Goal: Task Accomplishment & Management: Complete application form

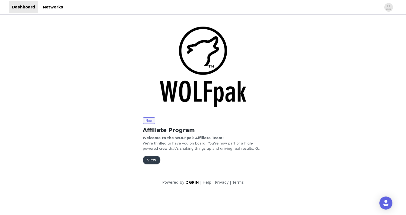
click at [151, 158] on button "View" at bounding box center [152, 159] width 18 height 9
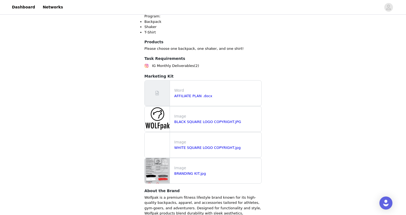
scroll to position [175, 0]
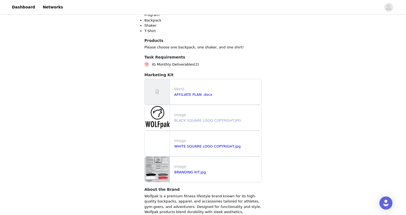
click at [210, 121] on link "BLACK SQUARE LOGO COPYRIGHT.JPG" at bounding box center [207, 120] width 67 height 4
click at [199, 93] on link "AFFILIATE PLAN .docx" at bounding box center [193, 94] width 38 height 4
click at [188, 171] on link "BRANDING KIT.jpg" at bounding box center [190, 172] width 32 height 4
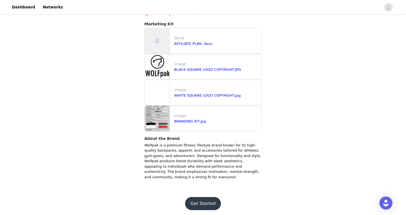
scroll to position [226, 0]
click at [205, 203] on button "Get Started" at bounding box center [203, 203] width 36 height 13
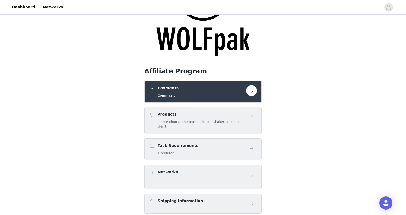
scroll to position [57, 0]
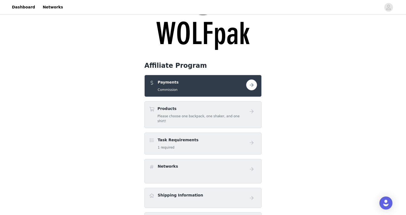
click at [250, 86] on button "button" at bounding box center [251, 84] width 11 height 11
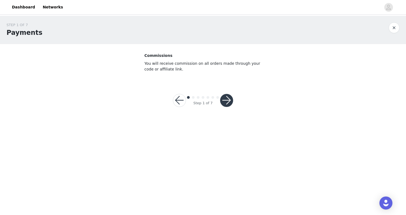
click at [227, 101] on button "button" at bounding box center [226, 100] width 13 height 13
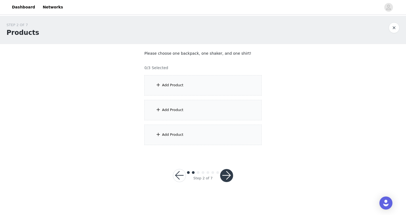
click at [212, 87] on div "Add Product" at bounding box center [203, 85] width 117 height 20
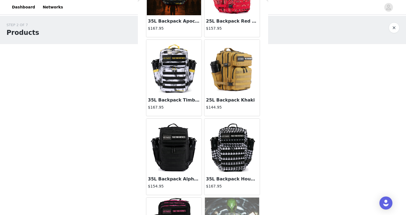
click at [168, 82] on img at bounding box center [174, 67] width 54 height 54
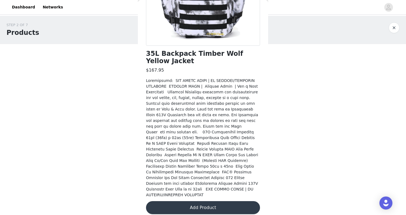
click at [201, 202] on button "Add Product" at bounding box center [203, 207] width 114 height 13
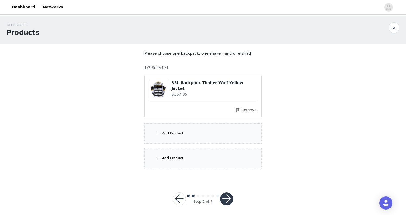
click at [178, 131] on div "Add Product" at bounding box center [172, 132] width 21 height 5
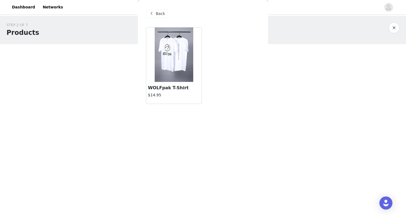
click at [172, 75] on img at bounding box center [174, 54] width 39 height 54
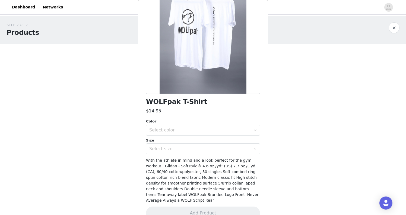
scroll to position [57, 0]
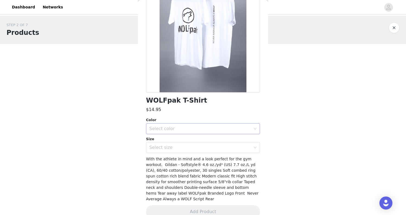
click at [185, 126] on div "Select color" at bounding box center [200, 128] width 102 height 5
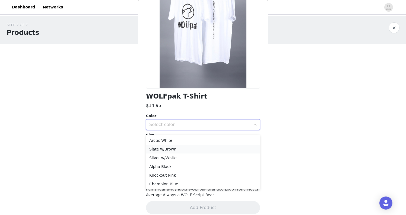
scroll to position [61, 0]
click at [174, 148] on li "Slate w/Brown" at bounding box center [203, 149] width 114 height 9
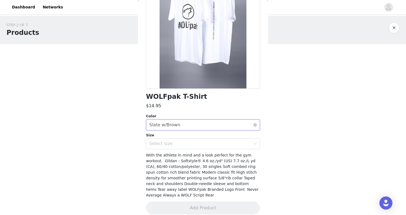
click at [183, 126] on div "Select color Slate w/Brown" at bounding box center [201, 125] width 104 height 10
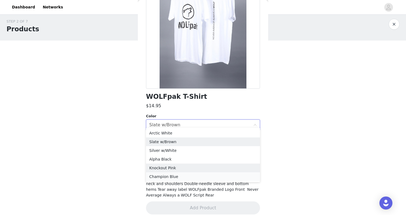
scroll to position [3, 0]
click at [179, 177] on li "Champion Blue" at bounding box center [203, 176] width 114 height 9
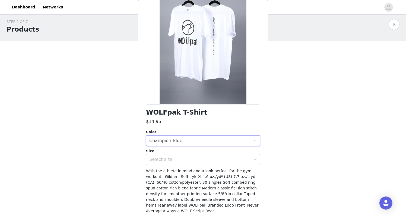
scroll to position [23, 0]
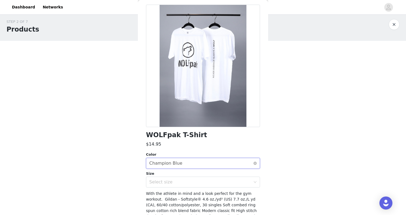
click at [192, 161] on div "Select color Champion Blue" at bounding box center [201, 163] width 104 height 10
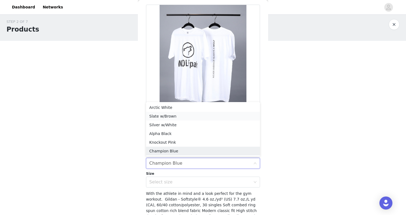
click at [187, 117] on li "Slate w/Brown" at bounding box center [203, 116] width 114 height 9
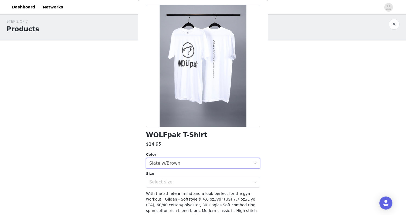
scroll to position [3, 0]
click at [213, 183] on div "Select size" at bounding box center [200, 181] width 102 height 5
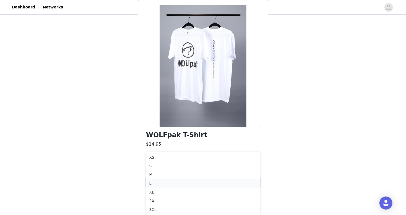
scroll to position [40, 0]
click at [163, 182] on li "L" at bounding box center [203, 183] width 114 height 9
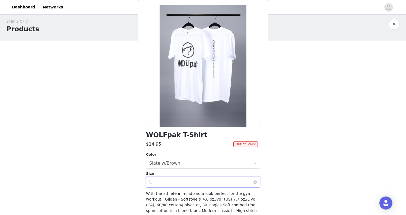
scroll to position [3, 0]
click at [248, 180] on div "Select size L" at bounding box center [201, 182] width 104 height 10
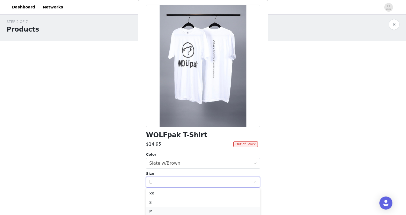
click at [201, 212] on li "M" at bounding box center [203, 211] width 114 height 9
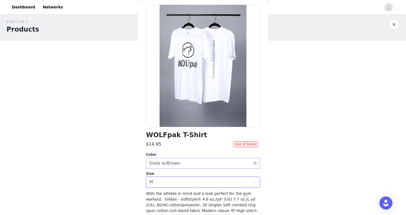
click at [217, 164] on div "Select color Slate w/Brown" at bounding box center [201, 163] width 104 height 10
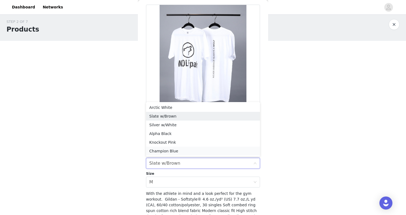
click at [215, 152] on li "Champion Blue" at bounding box center [203, 150] width 114 height 9
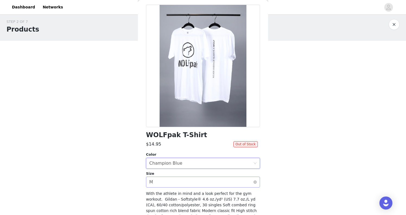
click at [212, 180] on div "Select size M" at bounding box center [201, 182] width 104 height 10
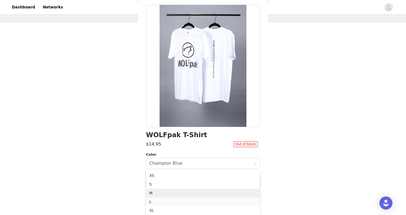
click at [195, 200] on li "L" at bounding box center [203, 201] width 114 height 9
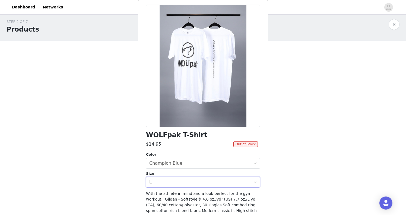
click at [276, 155] on div "STEP 2 OF 7 Products Please choose one backpack, one shaker, and one shirt! 1/3…" at bounding box center [203, 93] width 406 height 163
click at [207, 164] on div "Select color Champion Blue" at bounding box center [201, 163] width 104 height 10
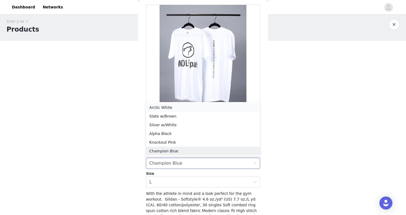
click at [206, 111] on li "Arctic White" at bounding box center [203, 107] width 114 height 9
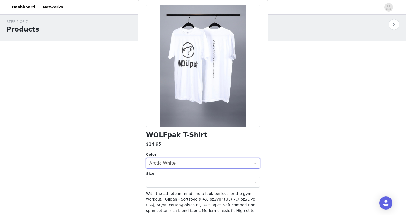
click at [295, 188] on div "STEP 2 OF 7 Products Please choose one backpack, one shaker, and one shirt! 1/3…" at bounding box center [203, 113] width 406 height 202
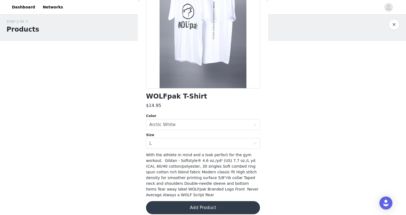
scroll to position [61, 0]
click at [206, 203] on button "Add Product" at bounding box center [203, 207] width 114 height 13
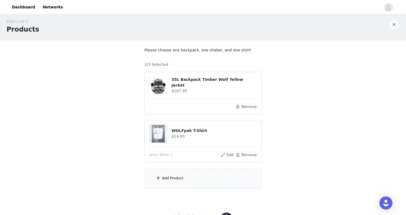
click at [174, 175] on div "Add Product" at bounding box center [203, 178] width 117 height 20
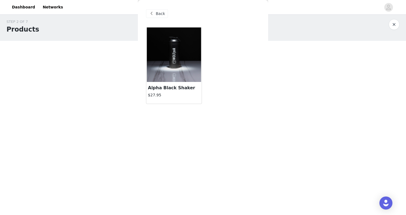
click at [175, 71] on img at bounding box center [174, 54] width 54 height 54
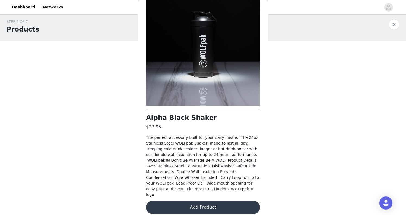
scroll to position [39, 0]
click at [201, 201] on button "Add Product" at bounding box center [203, 207] width 114 height 13
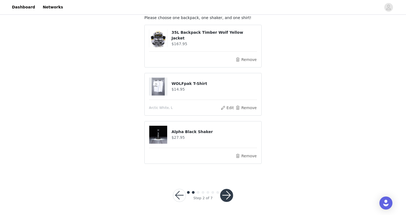
scroll to position [35, 0]
click at [226, 196] on button "button" at bounding box center [226, 195] width 13 height 13
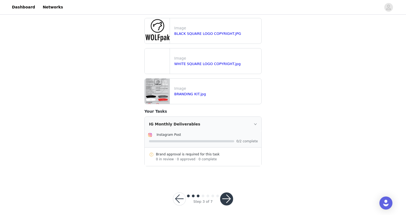
scroll to position [217, 0]
click at [226, 196] on button "button" at bounding box center [226, 198] width 13 height 13
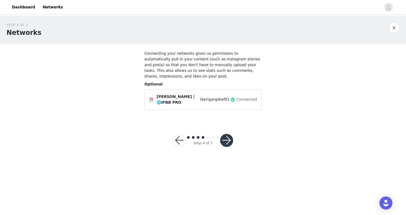
click at [226, 140] on button "button" at bounding box center [226, 140] width 13 height 13
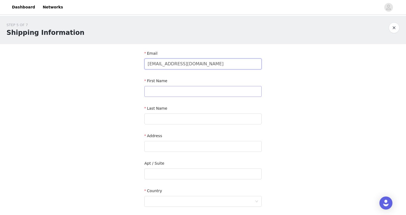
type input "[EMAIL_ADDRESS][DOMAIN_NAME]"
type input "Kerigan"
type input "Pike"
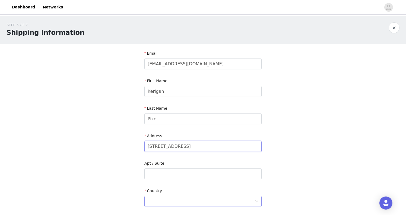
type input "[STREET_ADDRESS]"
click at [161, 200] on div at bounding box center [201, 201] width 107 height 10
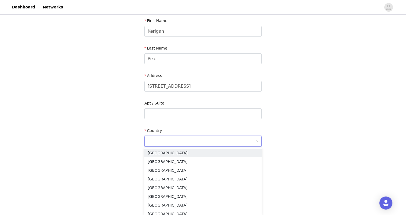
scroll to position [61, 0]
click at [207, 152] on li "[GEOGRAPHIC_DATA]" at bounding box center [203, 152] width 117 height 9
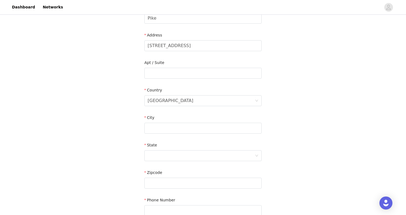
scroll to position [107, 0]
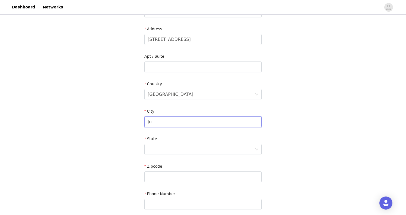
type input "J"
type input "[PERSON_NAME]"
click at [211, 151] on div at bounding box center [201, 149] width 107 height 10
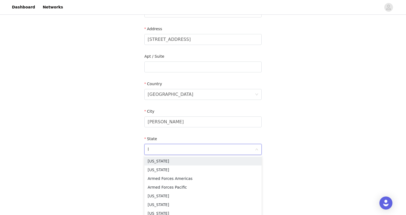
type input "Id"
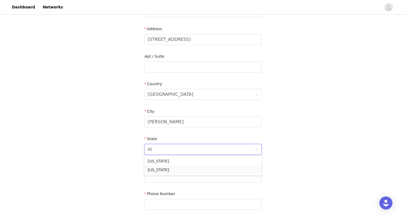
click at [187, 171] on li "[US_STATE]" at bounding box center [203, 169] width 117 height 9
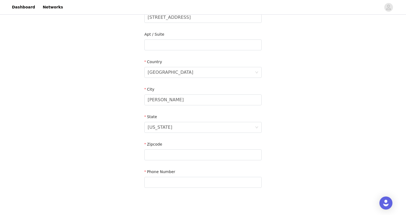
scroll to position [136, 0]
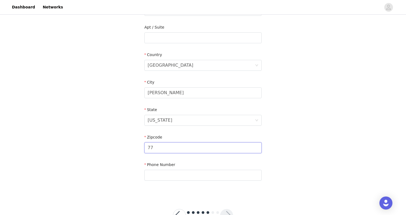
type input "7"
type input "83634"
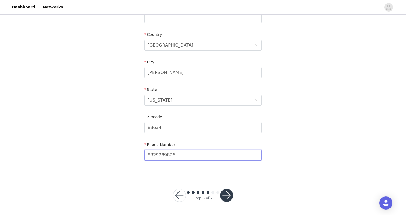
scroll to position [156, 0]
type input "8329289826"
click at [226, 196] on button "button" at bounding box center [226, 195] width 13 height 13
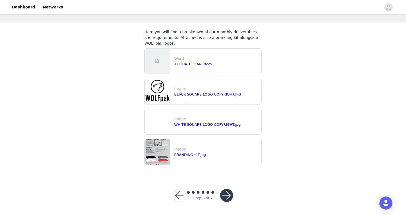
scroll to position [21, 0]
click at [226, 194] on button "button" at bounding box center [226, 195] width 13 height 13
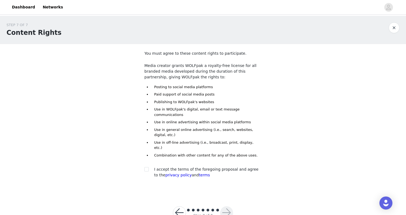
click at [179, 206] on button "button" at bounding box center [179, 212] width 13 height 13
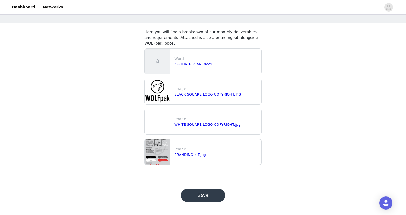
scroll to position [21, 0]
click at [194, 195] on button "Save" at bounding box center [203, 195] width 45 height 13
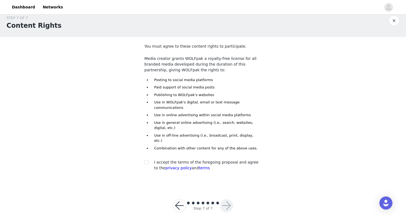
scroll to position [7, 0]
click at [146, 160] on input "checkbox" at bounding box center [147, 162] width 4 height 4
checkbox input "true"
click at [228, 199] on button "button" at bounding box center [226, 205] width 13 height 13
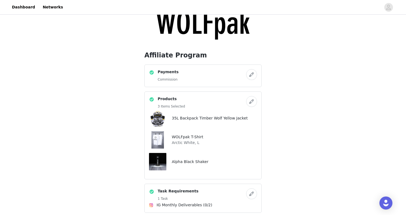
scroll to position [86, 0]
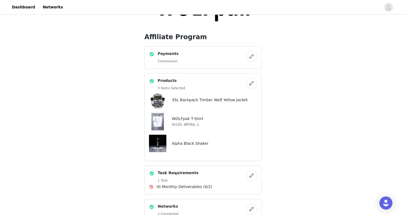
click at [253, 84] on button "button" at bounding box center [251, 83] width 11 height 11
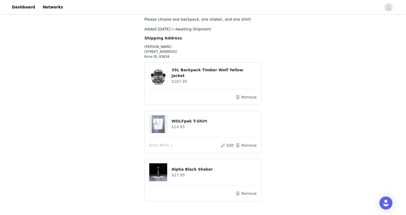
scroll to position [35, 0]
click at [247, 96] on button "Remove" at bounding box center [247, 96] width 22 height 7
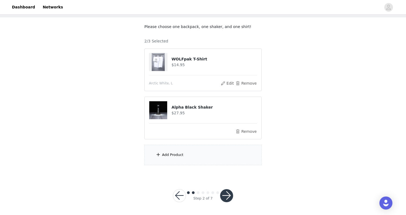
click at [169, 156] on div "Add Product" at bounding box center [172, 154] width 21 height 5
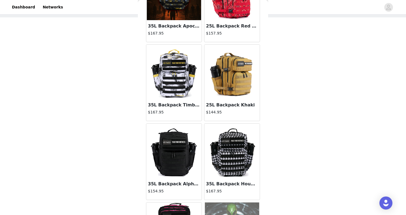
scroll to position [66, 0]
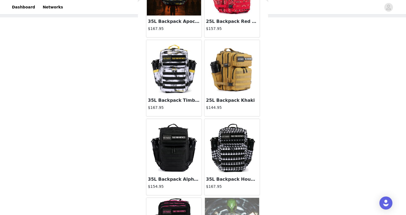
click at [176, 155] on img at bounding box center [174, 146] width 54 height 54
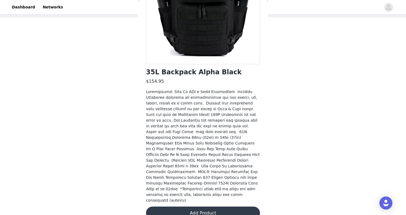
scroll to position [85, 0]
click at [198, 207] on button "Add Product" at bounding box center [203, 213] width 114 height 13
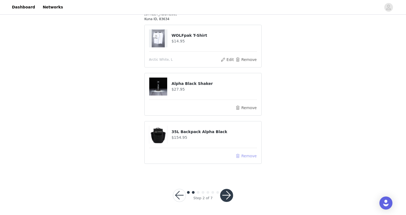
scroll to position [71, 0]
click at [226, 193] on button "button" at bounding box center [226, 195] width 13 height 13
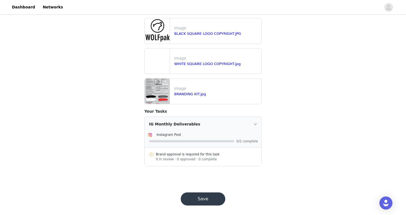
scroll to position [217, 0]
click at [196, 198] on button "Save" at bounding box center [203, 198] width 45 height 13
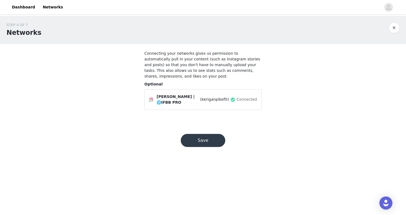
click at [200, 141] on button "Save" at bounding box center [203, 140] width 45 height 13
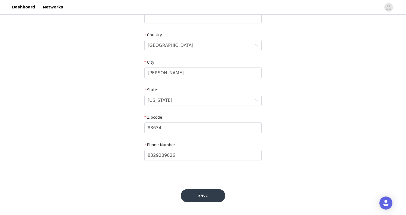
click at [205, 197] on button "Save" at bounding box center [203, 195] width 45 height 13
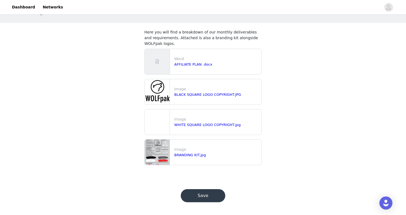
click at [205, 192] on button "Save" at bounding box center [203, 195] width 45 height 13
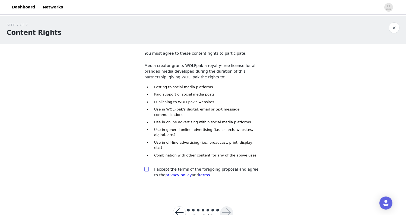
click at [147, 167] on input "checkbox" at bounding box center [147, 169] width 4 height 4
checkbox input "true"
click at [228, 206] on button "button" at bounding box center [226, 212] width 13 height 13
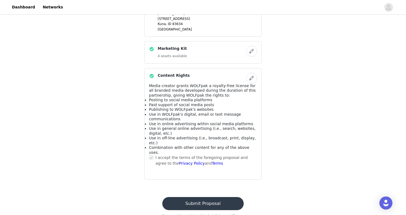
click at [208, 197] on button "Submit Proposal" at bounding box center [202, 203] width 81 height 13
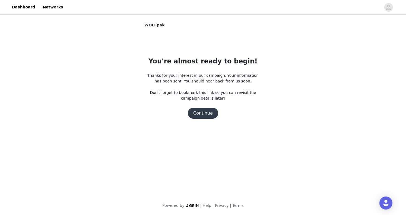
click at [201, 112] on button "Continue" at bounding box center [203, 113] width 30 height 11
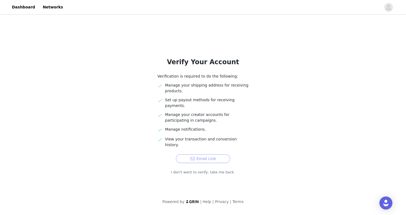
click at [205, 154] on button "Email Link" at bounding box center [203, 158] width 54 height 9
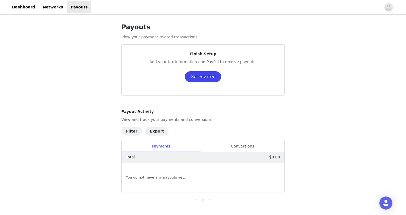
click at [196, 76] on button "Get Started" at bounding box center [203, 76] width 37 height 11
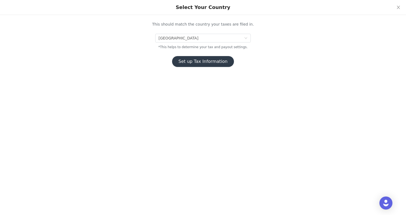
click at [202, 62] on button "Set up Tax Information" at bounding box center [203, 61] width 62 height 11
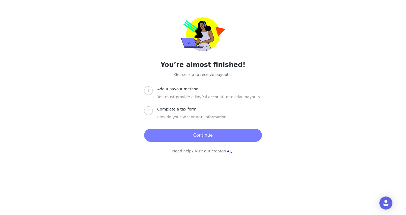
click at [196, 135] on button "Continue" at bounding box center [203, 135] width 118 height 13
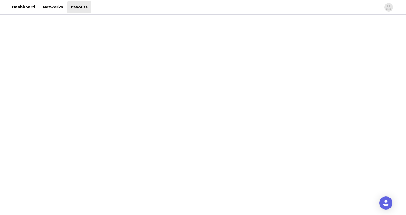
scroll to position [35, 0]
click at [285, 111] on div at bounding box center [203, 139] width 170 height 248
click at [305, 102] on div "Payouts View your payment related transactions. Payout Activity View and track …" at bounding box center [203, 139] width 406 height 463
click at [293, 120] on div "Payouts View your payment related transactions. Payout Activity View and track …" at bounding box center [203, 139] width 406 height 463
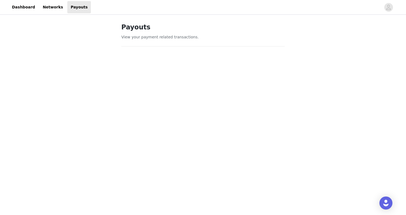
scroll to position [0, 0]
click at [27, 8] on link "Dashboard" at bounding box center [24, 7] width 30 height 12
